Goal: Information Seeking & Learning: Check status

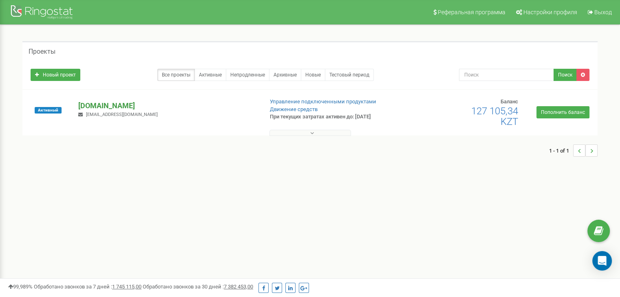
click at [83, 103] on p "[DOMAIN_NAME]" at bounding box center [167, 106] width 178 height 11
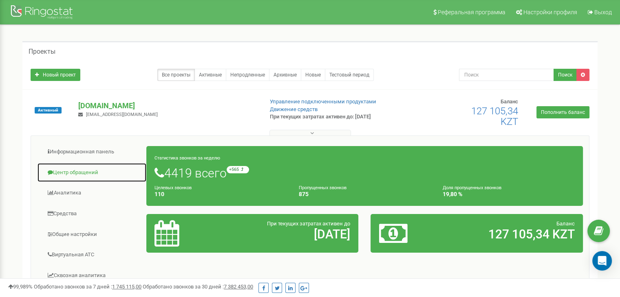
drag, startPoint x: 72, startPoint y: 169, endPoint x: 85, endPoint y: 169, distance: 13.0
click at [72, 169] on link "Центр обращений" at bounding box center [92, 173] width 110 height 20
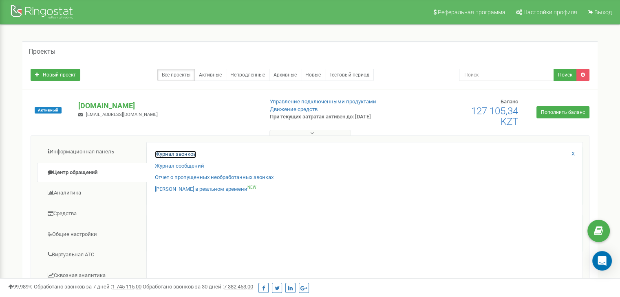
click at [181, 154] on link "Журнал звонков" at bounding box center [175, 155] width 41 height 8
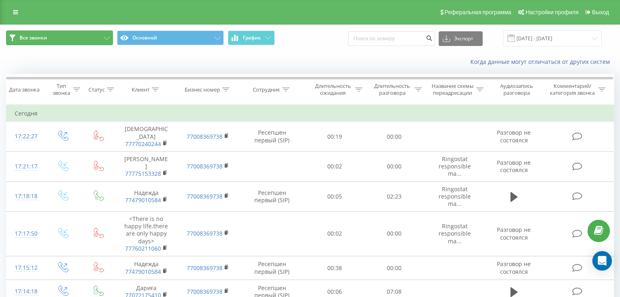
click at [97, 41] on button "Все звонки" at bounding box center [59, 38] width 107 height 15
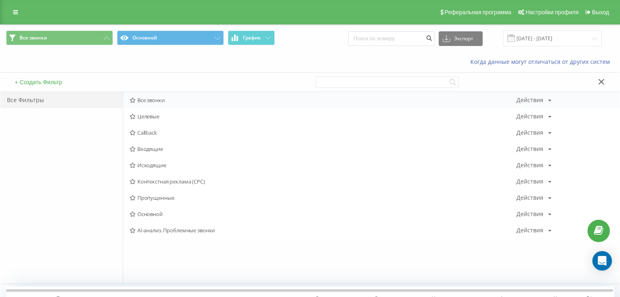
click at [161, 106] on div "Все звонки Действия Редактировать Копировать Удалить По умолчанию Поделиться" at bounding box center [371, 100] width 496 height 16
click at [174, 98] on span "Все звонки" at bounding box center [323, 100] width 387 height 6
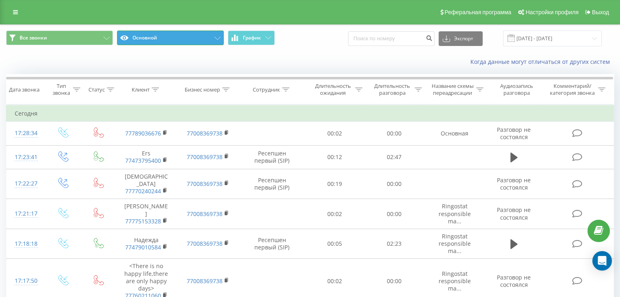
click at [180, 40] on button "Основной" at bounding box center [170, 38] width 107 height 15
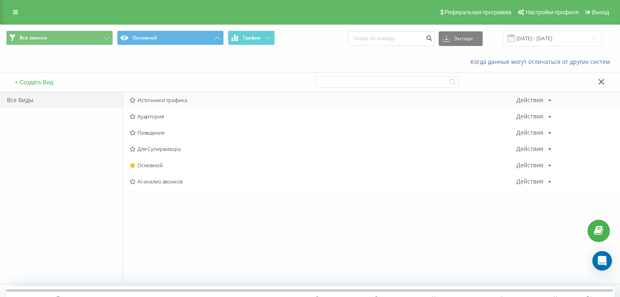
click at [178, 101] on span "Источники трафика" at bounding box center [323, 100] width 387 height 6
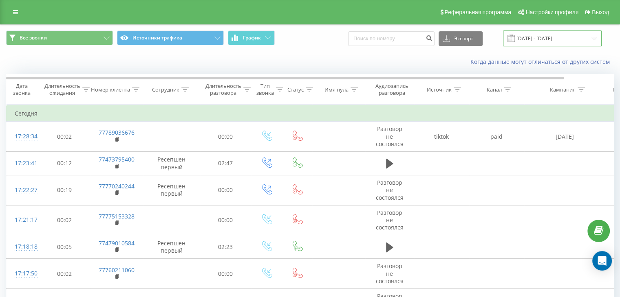
click at [545, 38] on input "22.08.2025 - 22.09.2025" at bounding box center [552, 39] width 99 height 16
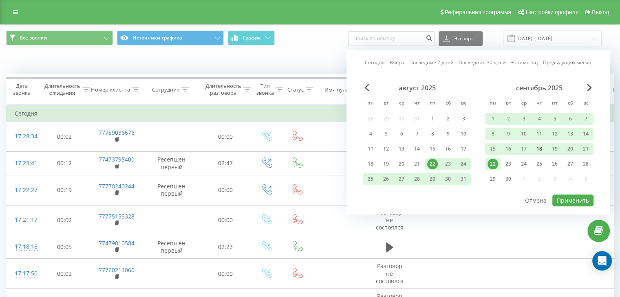
click at [540, 147] on div "18" at bounding box center [539, 149] width 11 height 11
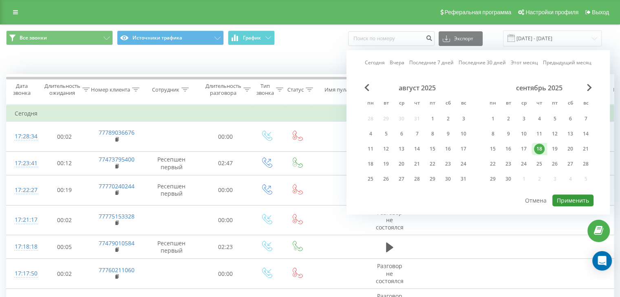
click at [571, 198] on button "Применить" at bounding box center [572, 201] width 41 height 12
type input "18.09.2025 - 18.09.2025"
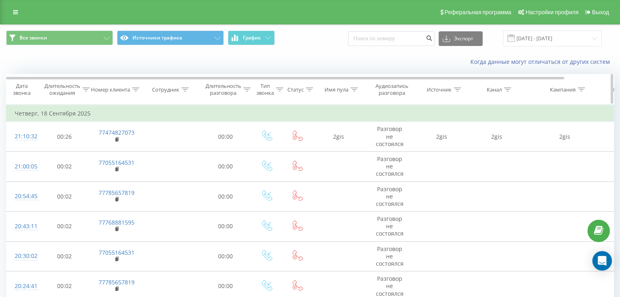
click at [458, 91] on div at bounding box center [456, 89] width 7 height 7
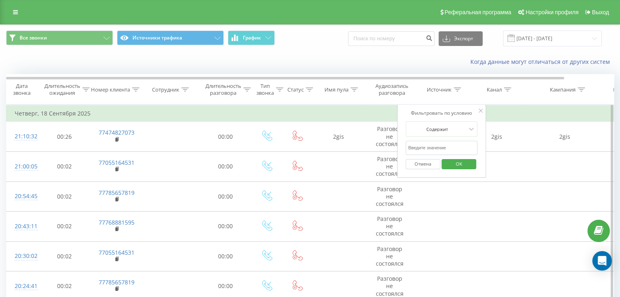
click at [432, 147] on input "text" at bounding box center [441, 148] width 72 height 14
type input "tik"
click at [458, 163] on span "OK" at bounding box center [458, 164] width 23 height 13
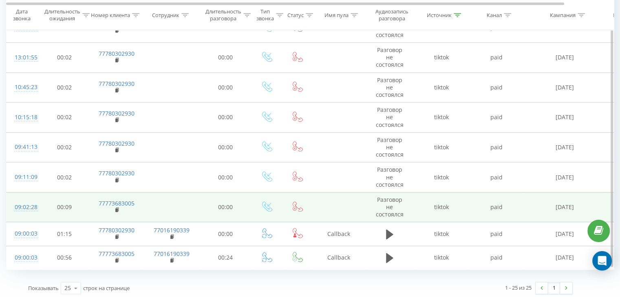
scroll to position [558, 0]
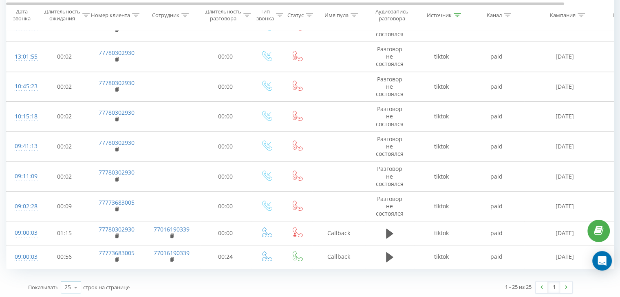
click at [75, 286] on icon at bounding box center [76, 288] width 12 height 16
click at [74, 272] on span "100" at bounding box center [69, 276] width 10 height 8
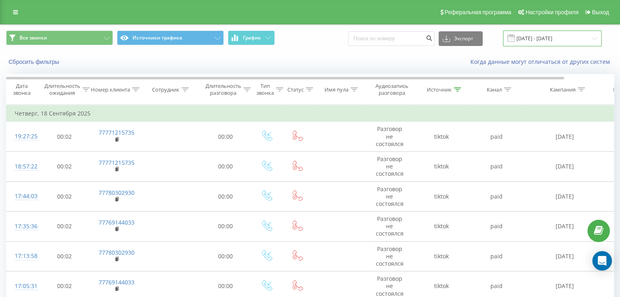
click at [530, 35] on input "18.09.2025 - 18.09.2025" at bounding box center [552, 39] width 99 height 16
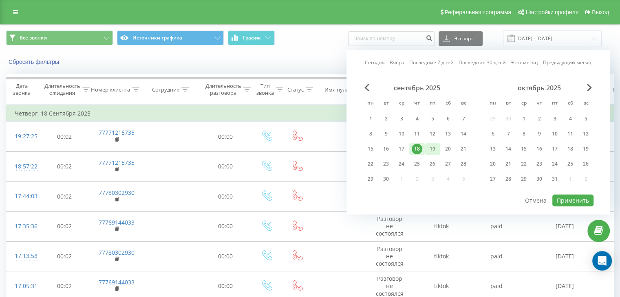
click at [428, 146] on div "19" at bounding box center [432, 149] width 11 height 11
click at [560, 197] on button "Применить" at bounding box center [572, 201] width 41 height 12
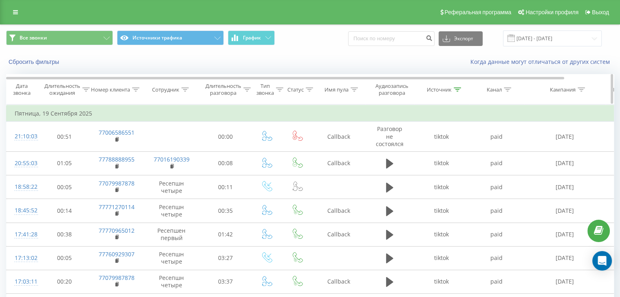
click at [246, 92] on div at bounding box center [246, 89] width 7 height 7
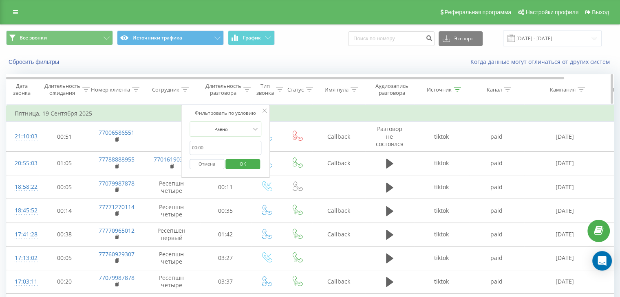
click at [246, 92] on div at bounding box center [246, 89] width 7 height 7
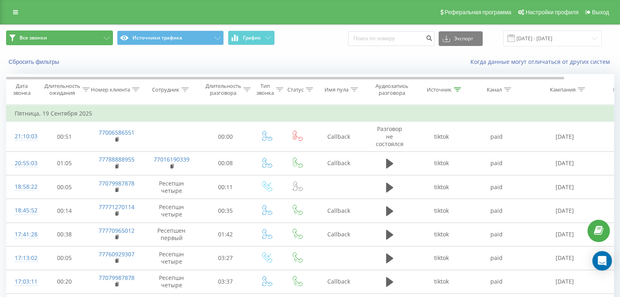
click at [98, 37] on button "Все звонки" at bounding box center [59, 38] width 107 height 15
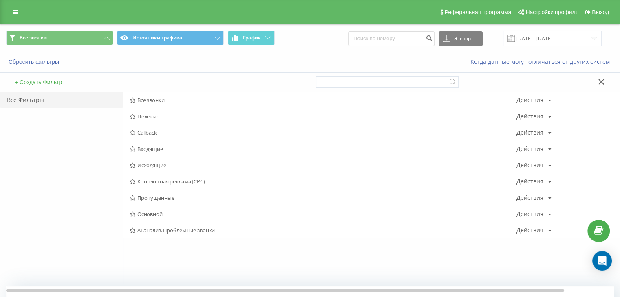
click at [176, 58] on div "Сбросить фильтры" at bounding box center [116, 62] width 232 height 8
click at [525, 44] on input "19.09.2025 - 19.09.2025" at bounding box center [552, 39] width 99 height 16
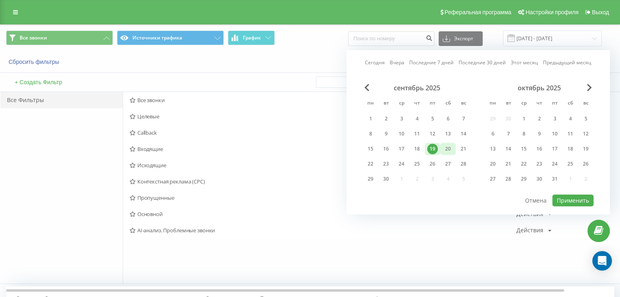
click at [443, 151] on div "20" at bounding box center [447, 149] width 11 height 11
click at [559, 196] on button "Применить" at bounding box center [572, 201] width 41 height 12
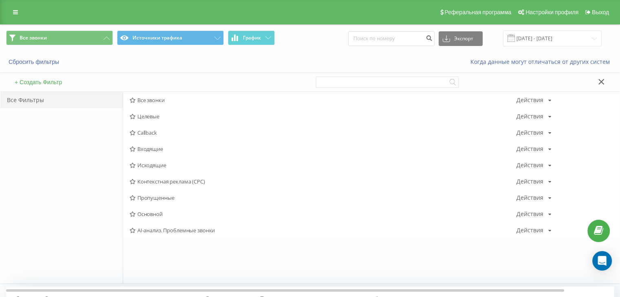
click at [601, 81] on icon at bounding box center [601, 82] width 6 height 6
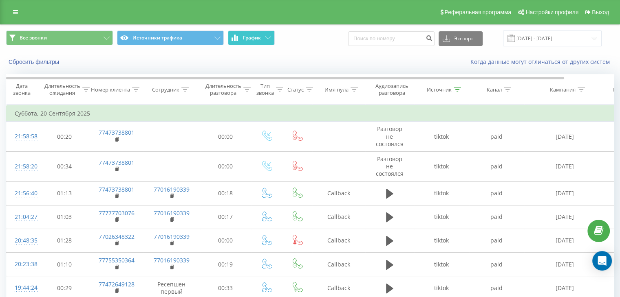
click at [255, 34] on button "График" at bounding box center [251, 38] width 47 height 15
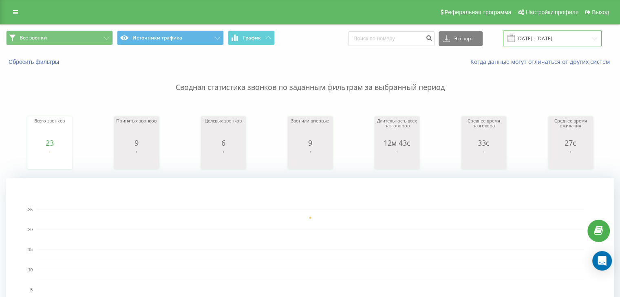
click at [529, 44] on input "20.09.2025 - 20.09.2025" at bounding box center [552, 39] width 99 height 16
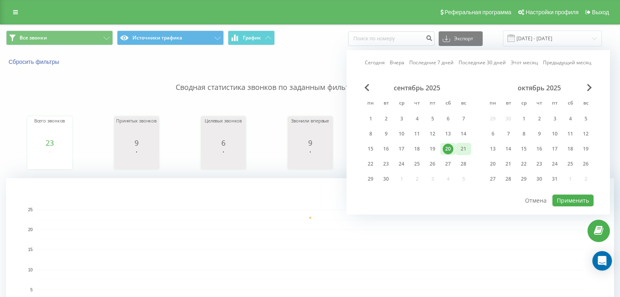
click at [463, 147] on div "21" at bounding box center [463, 149] width 11 height 11
click at [576, 198] on button "Применить" at bounding box center [572, 201] width 41 height 12
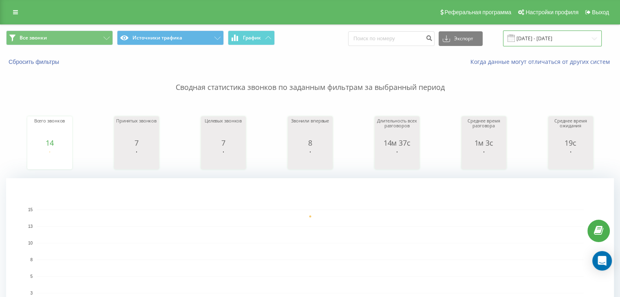
click at [544, 39] on input "21.09.2025 - 21.09.2025" at bounding box center [552, 39] width 99 height 16
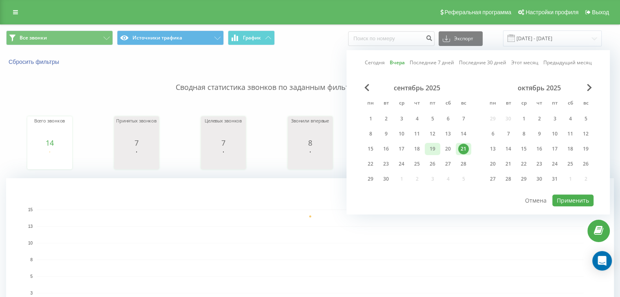
click at [436, 149] on div "19" at bounding box center [432, 149] width 11 height 11
click at [578, 202] on button "Применить" at bounding box center [572, 201] width 41 height 12
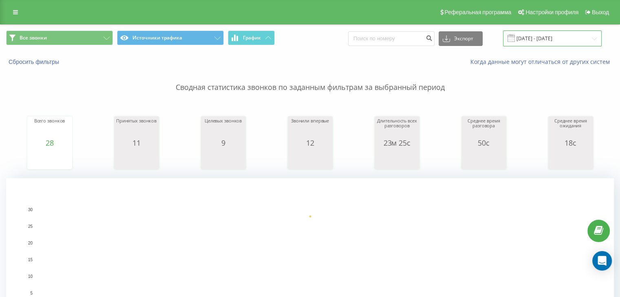
click at [534, 38] on input "19.09.2025 - 19.09.2025" at bounding box center [552, 39] width 99 height 16
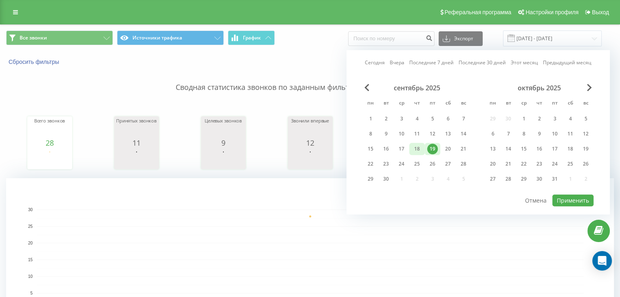
click at [418, 151] on div "18" at bounding box center [416, 149] width 11 height 11
click at [576, 200] on button "Применить" at bounding box center [572, 201] width 41 height 12
type input "18.09.2025 - 18.09.2025"
